Goal: Information Seeking & Learning: Learn about a topic

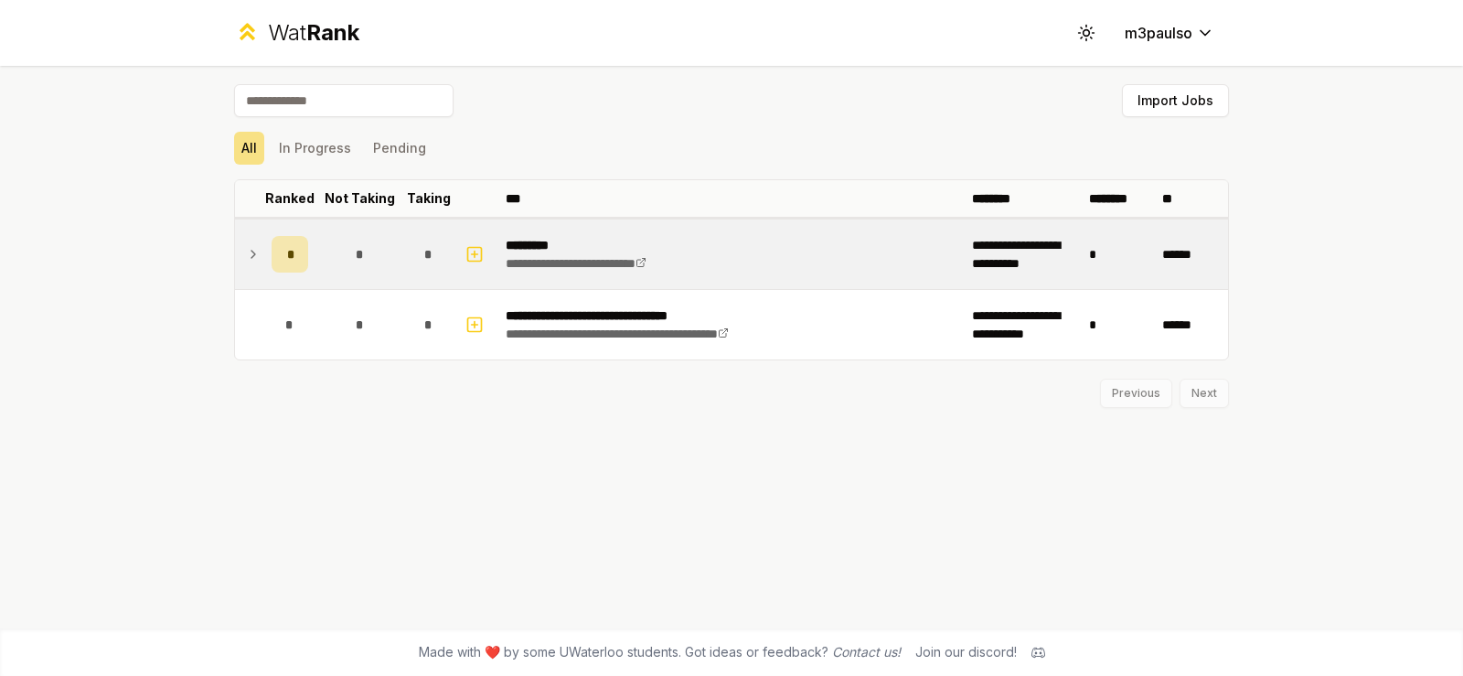
click at [343, 251] on div "*" at bounding box center [359, 254] width 37 height 37
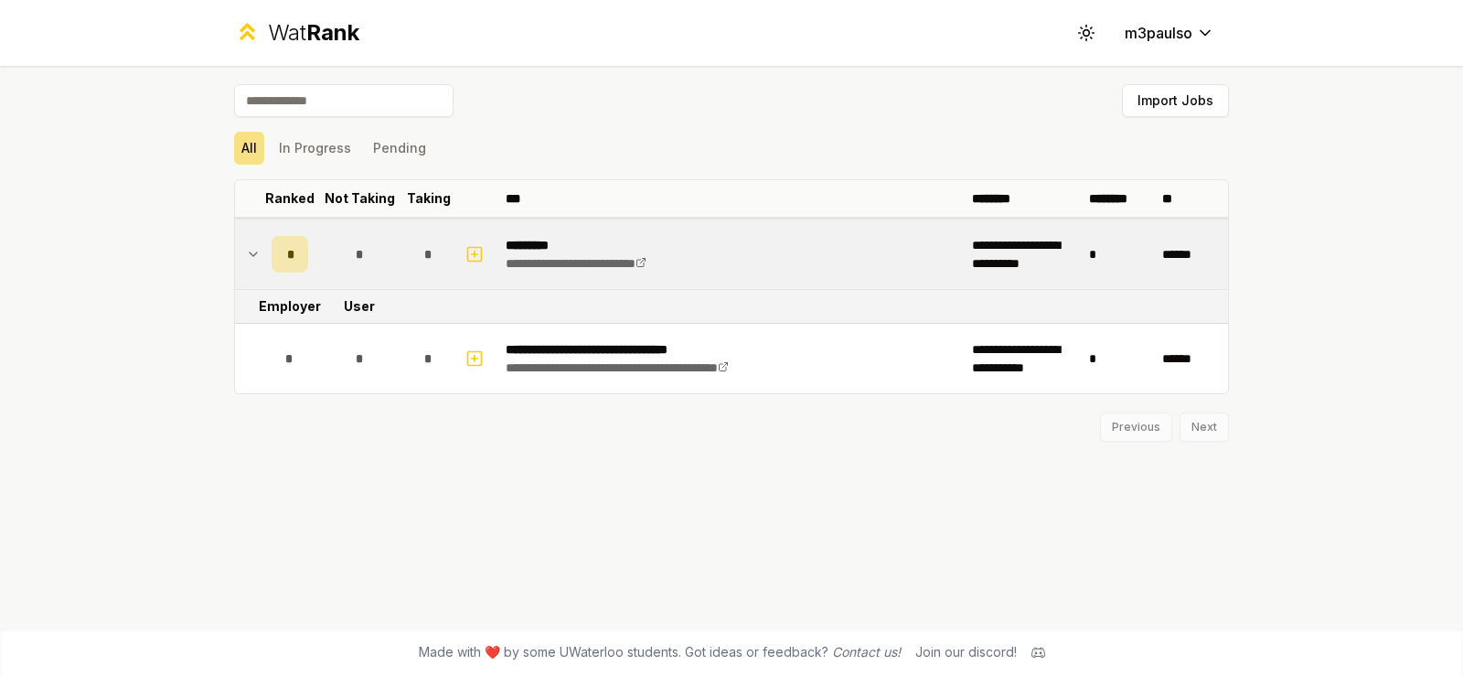
click at [258, 254] on icon at bounding box center [253, 254] width 15 height 22
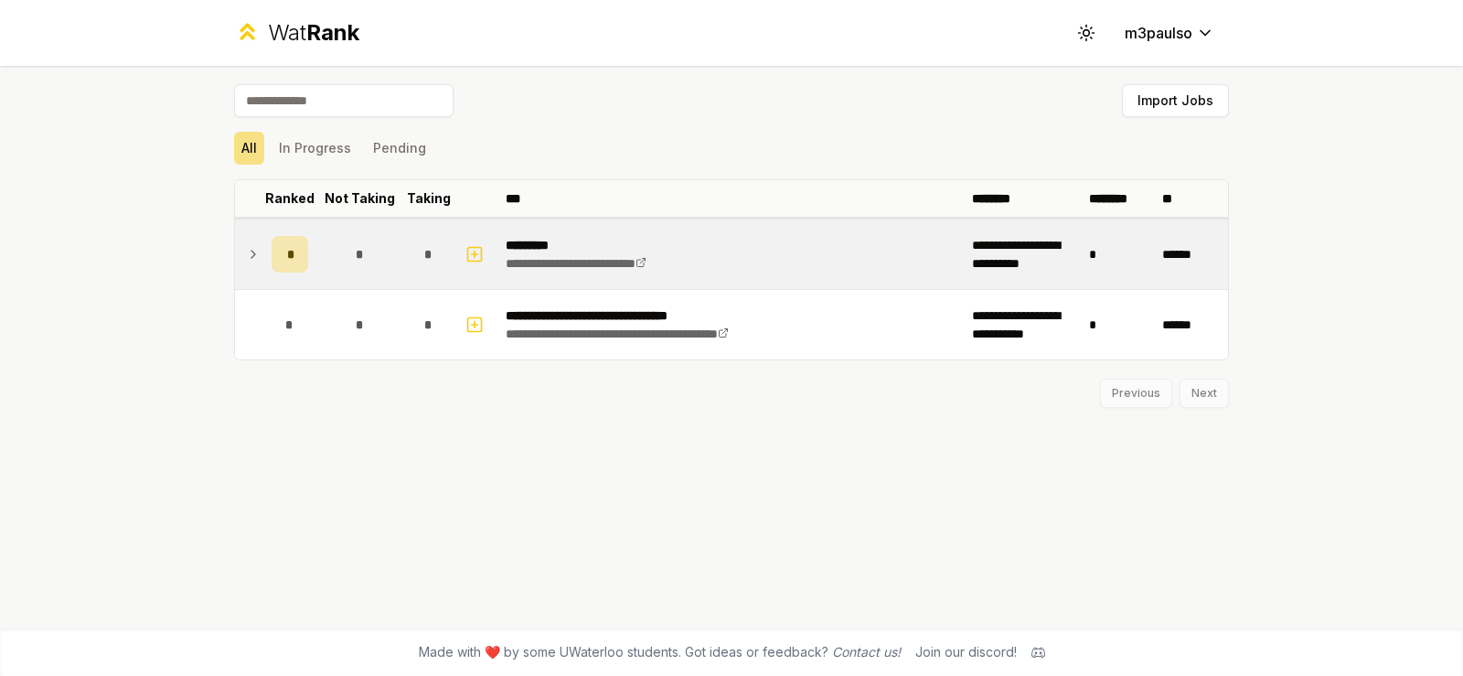
click at [258, 254] on icon at bounding box center [253, 254] width 15 height 22
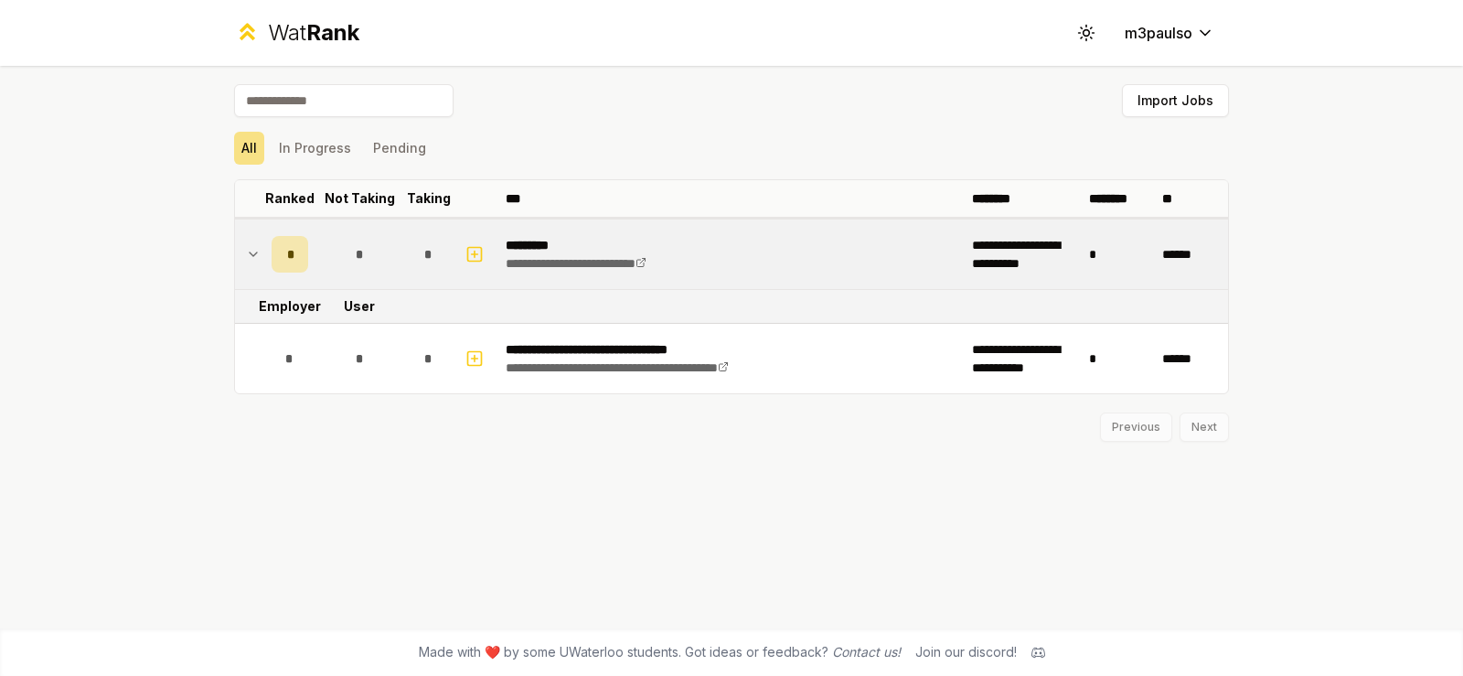
click at [288, 259] on span "*" at bounding box center [289, 254] width 5 height 18
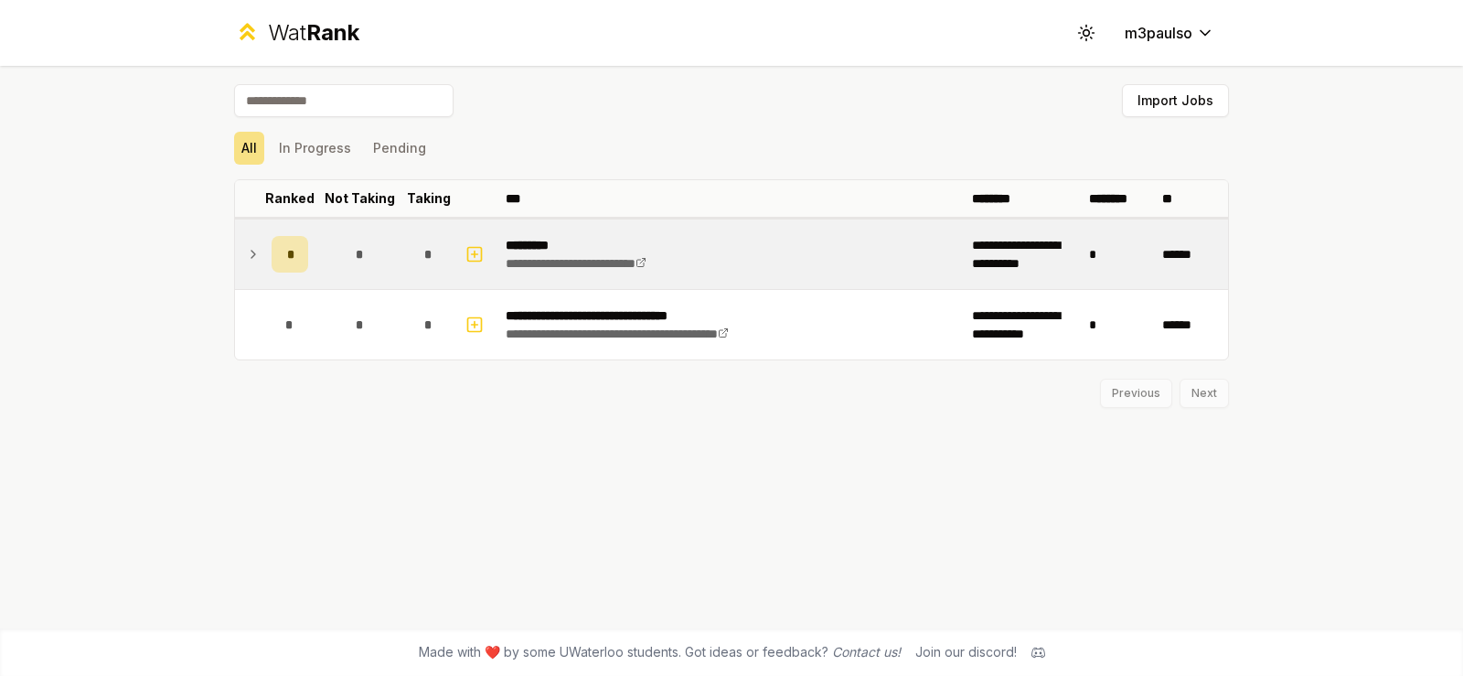
click at [288, 259] on span "*" at bounding box center [289, 254] width 5 height 18
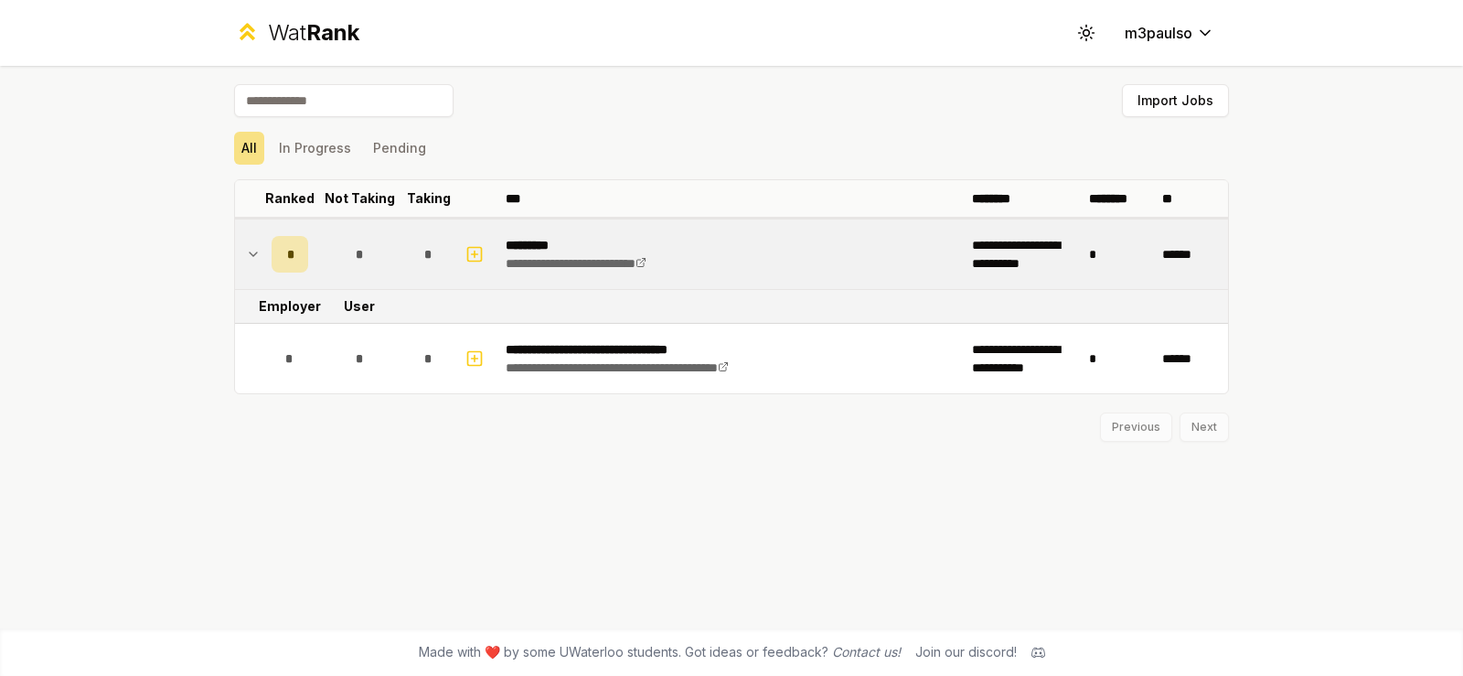
click at [299, 259] on div "*" at bounding box center [290, 254] width 37 height 37
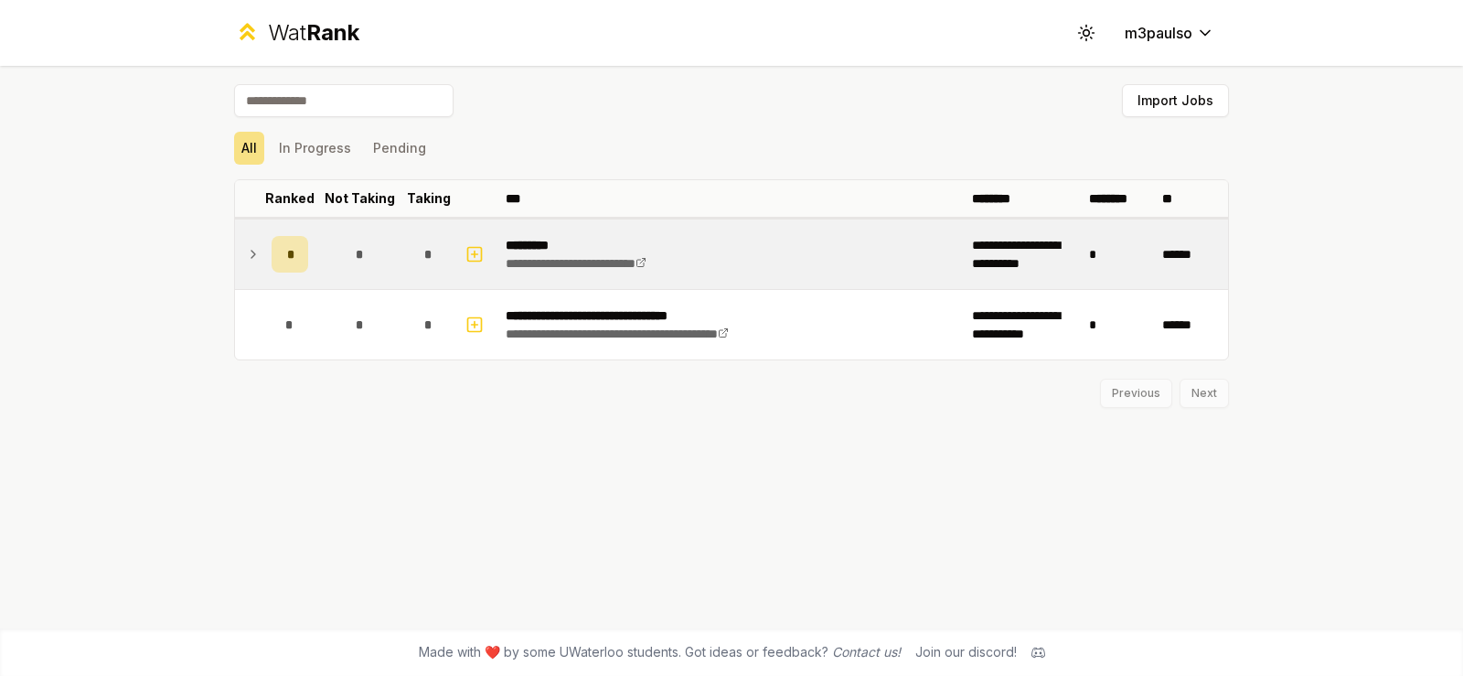
click at [299, 259] on div "*" at bounding box center [290, 254] width 37 height 37
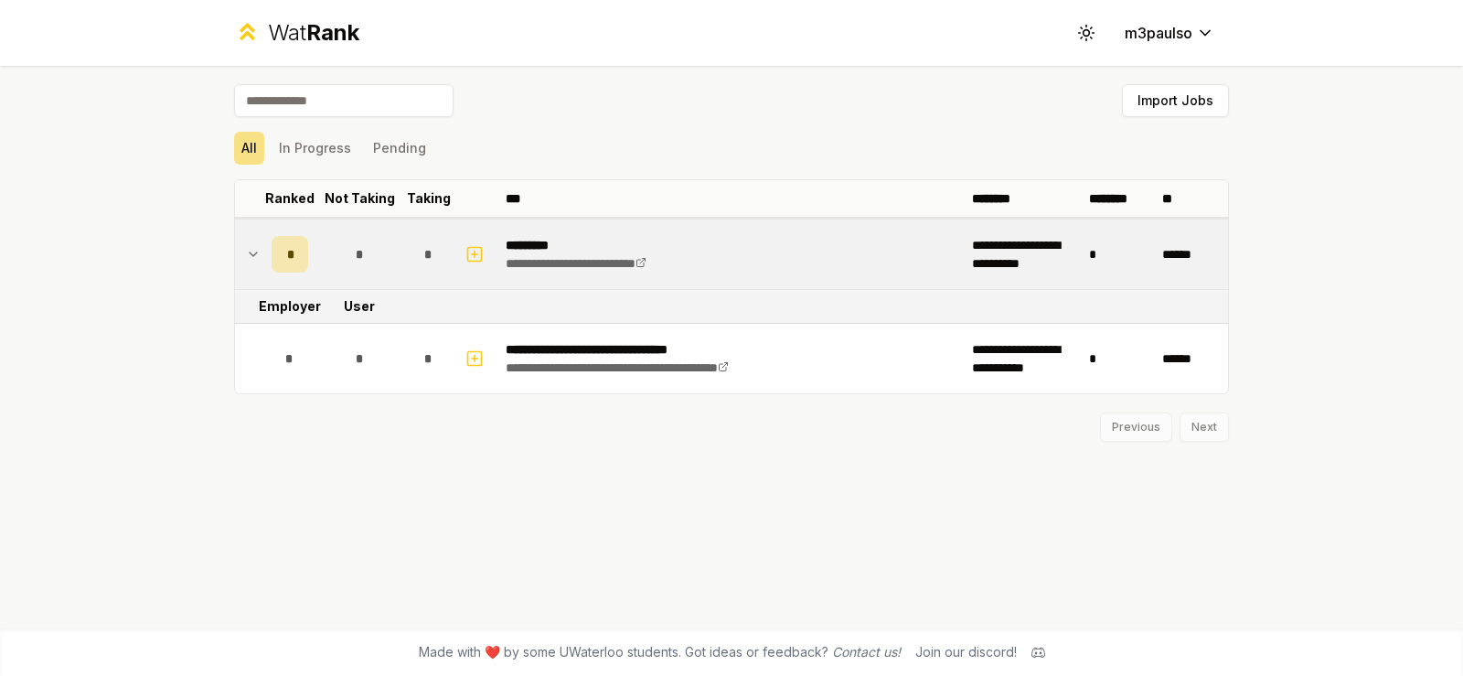
click at [535, 248] on p "*********" at bounding box center [605, 245] width 199 height 18
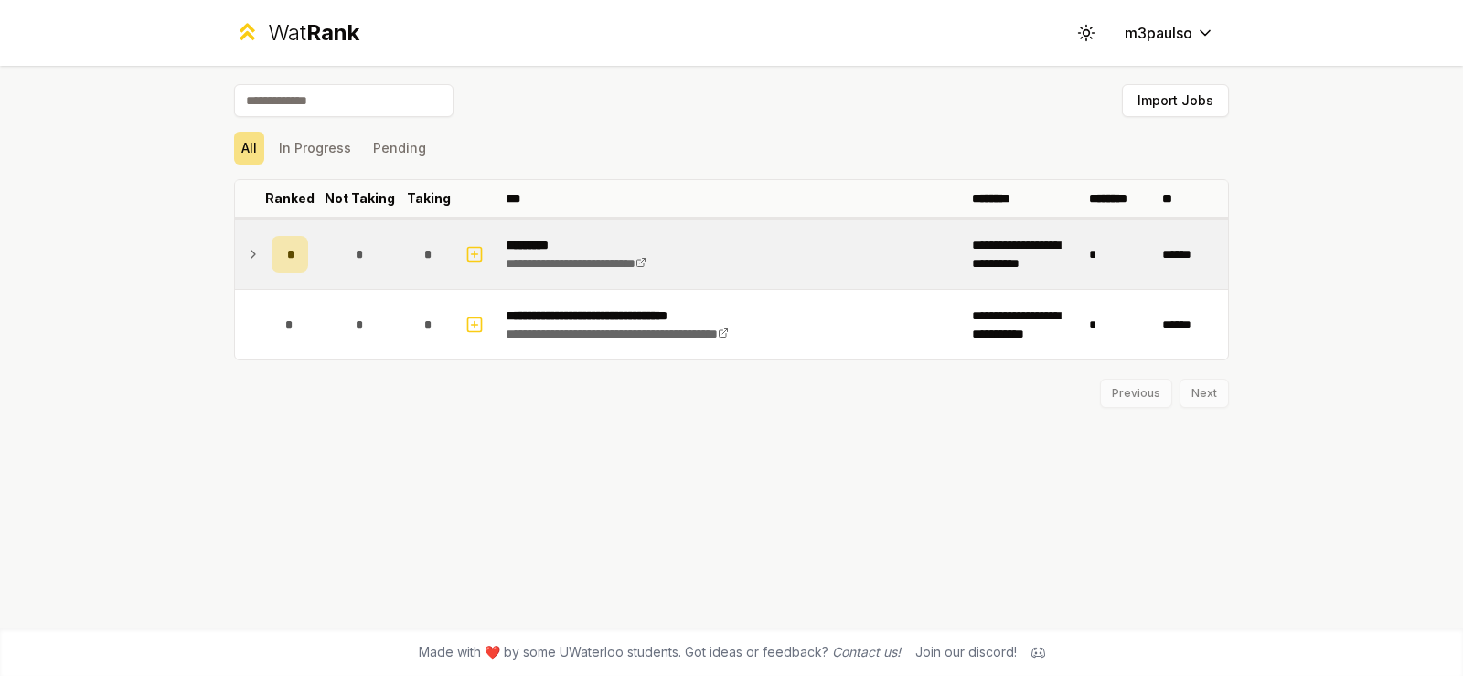
click at [535, 248] on p "*********" at bounding box center [605, 245] width 199 height 18
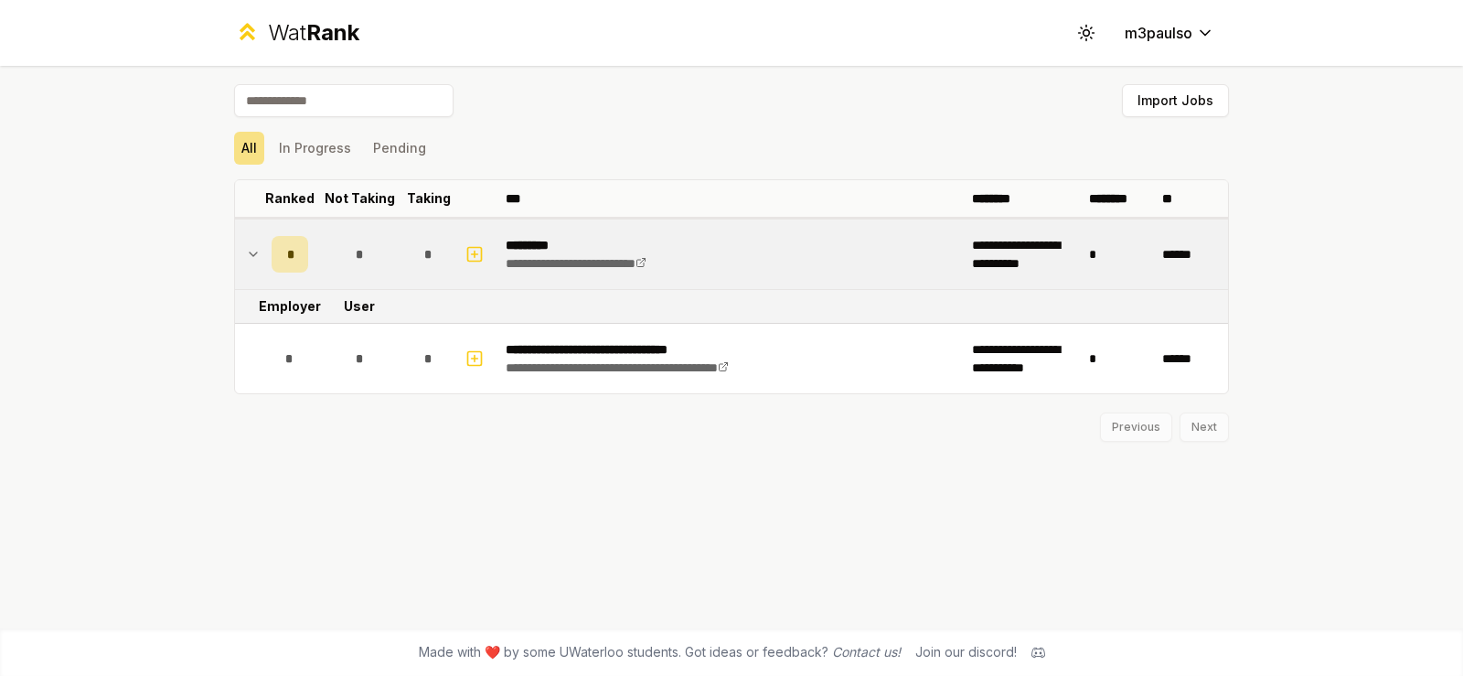
click at [298, 305] on td "Employer" at bounding box center [289, 306] width 51 height 33
click at [290, 259] on span "*" at bounding box center [289, 254] width 5 height 18
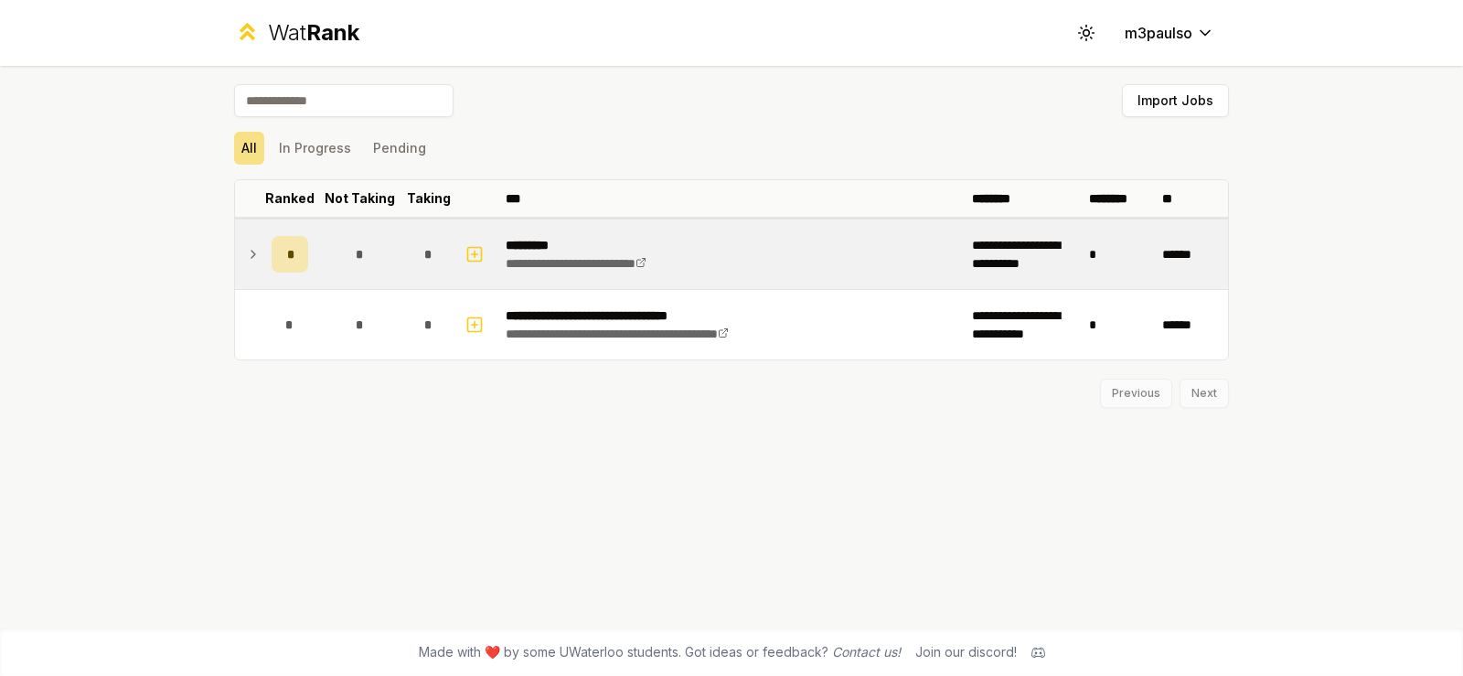
click at [290, 259] on span "*" at bounding box center [289, 254] width 5 height 18
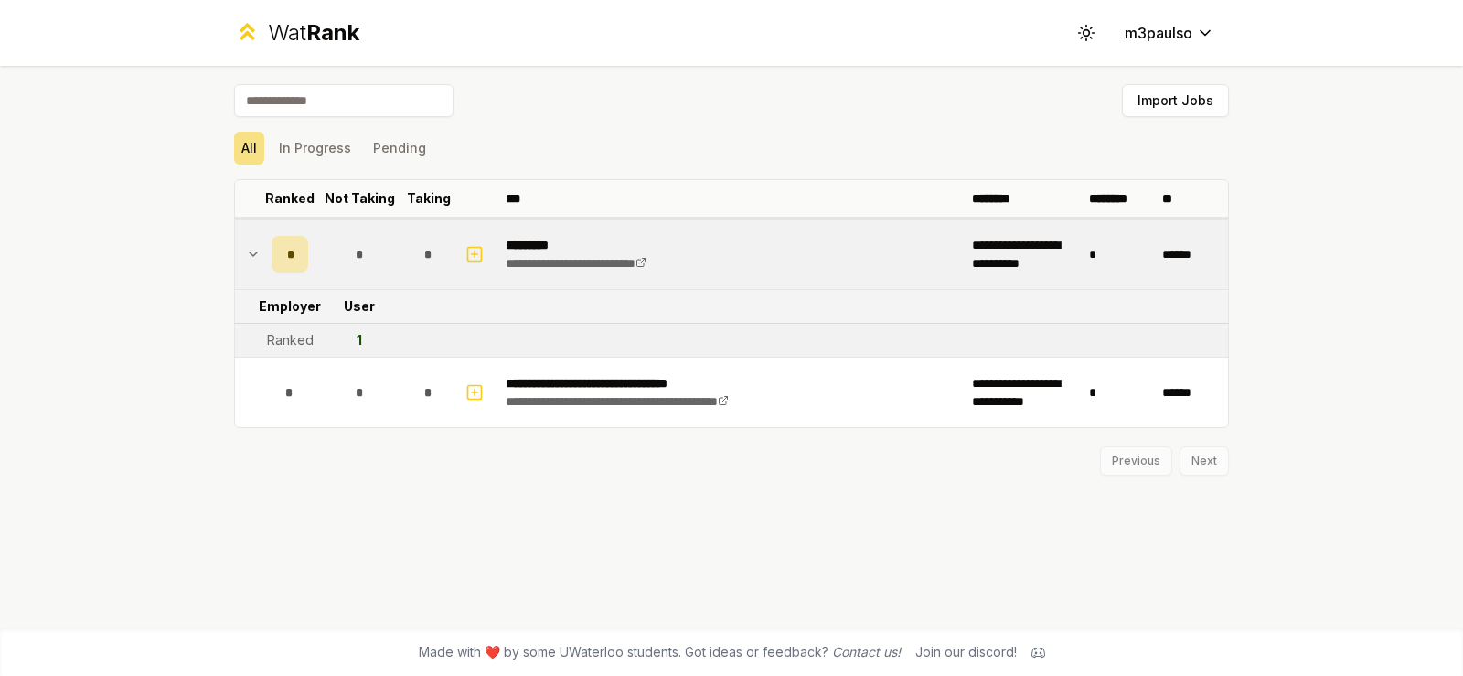
click at [260, 257] on icon at bounding box center [253, 254] width 15 height 22
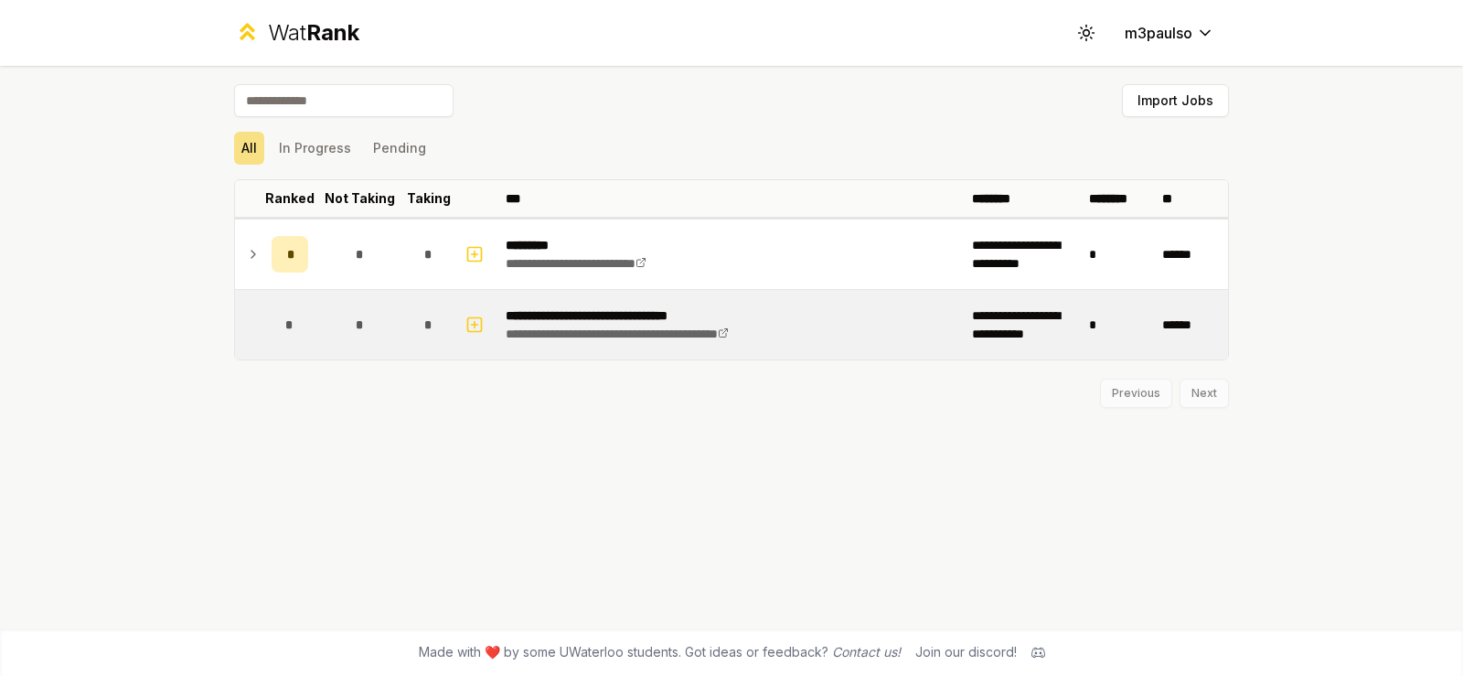
click at [266, 332] on td "*" at bounding box center [289, 325] width 51 height 70
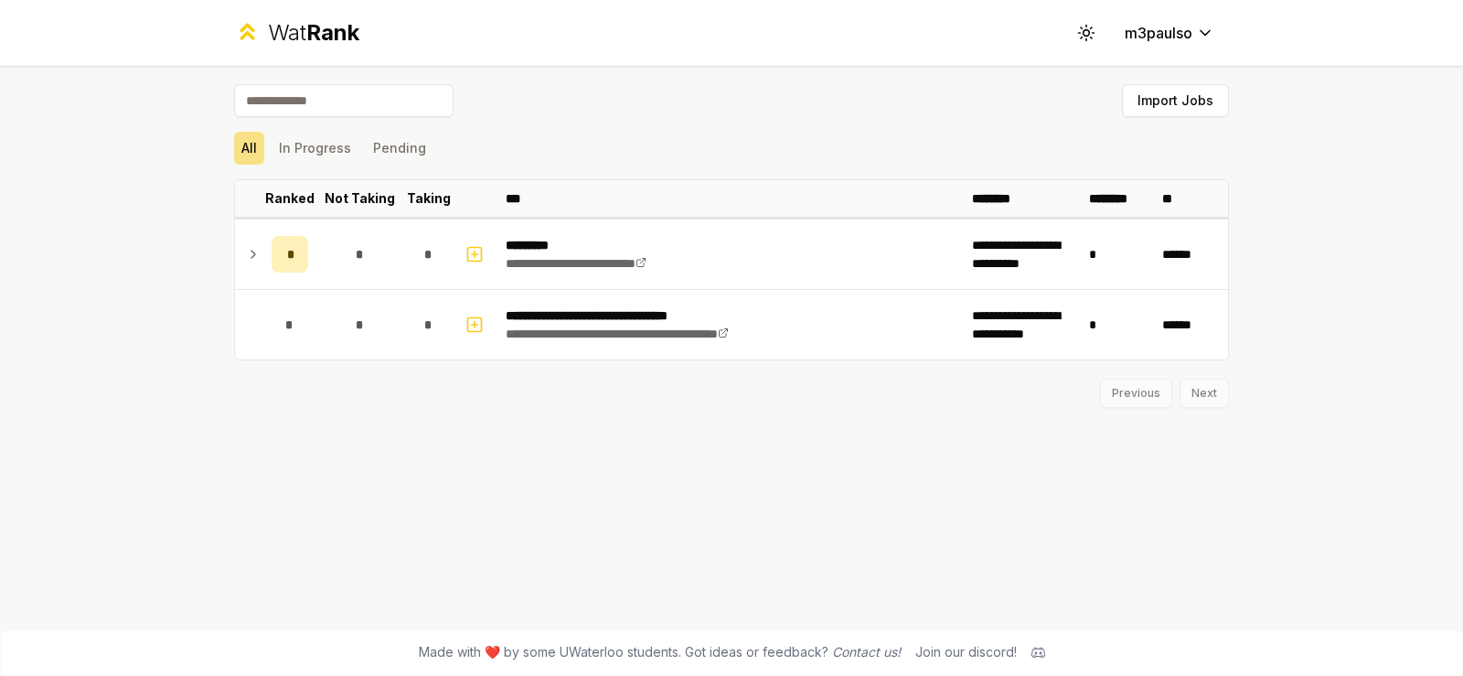
click at [257, 263] on icon at bounding box center [253, 254] width 15 height 22
